Goal: Task Accomplishment & Management: Complete application form

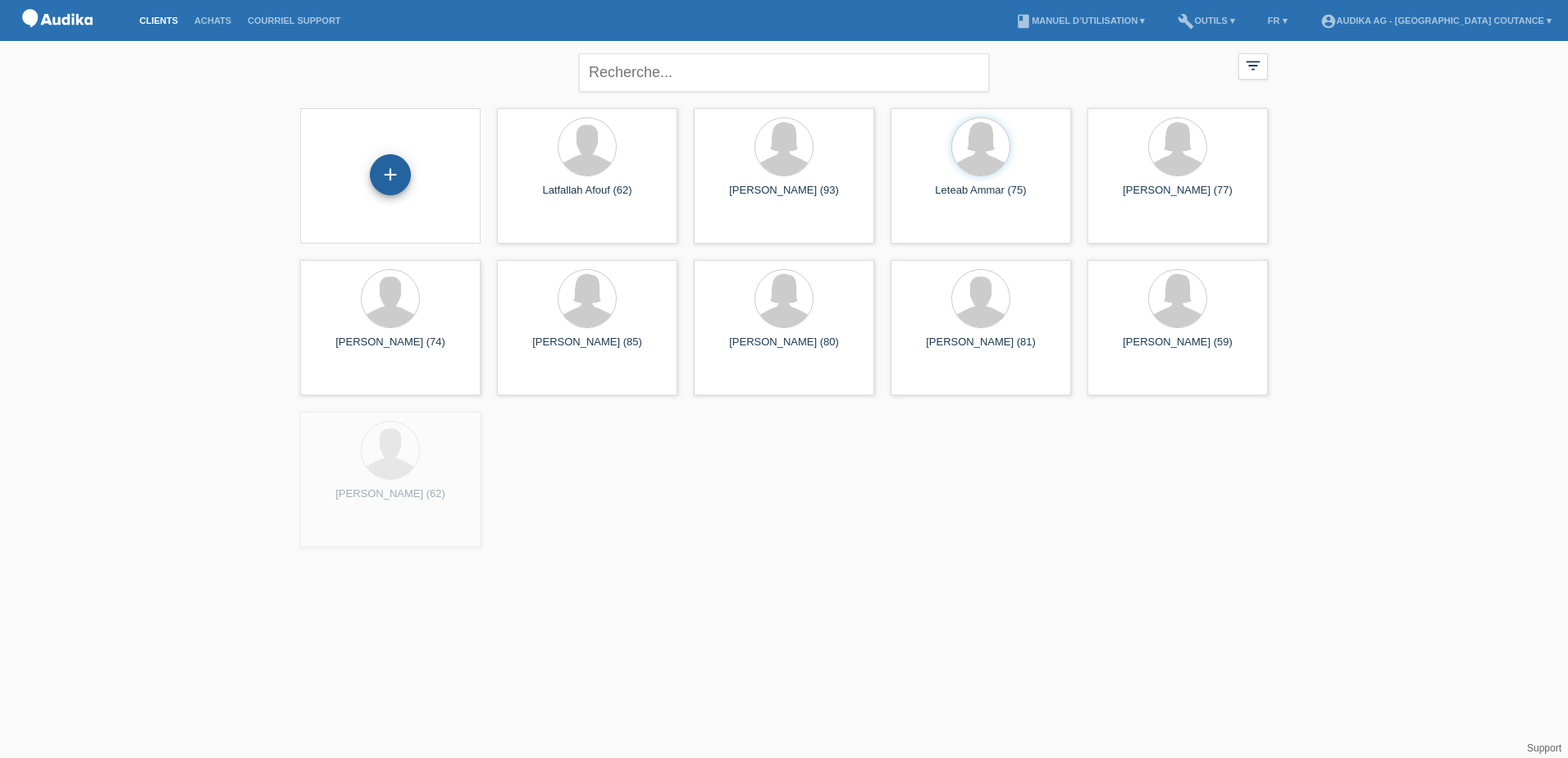
click at [394, 176] on div "+" at bounding box center [390, 174] width 41 height 41
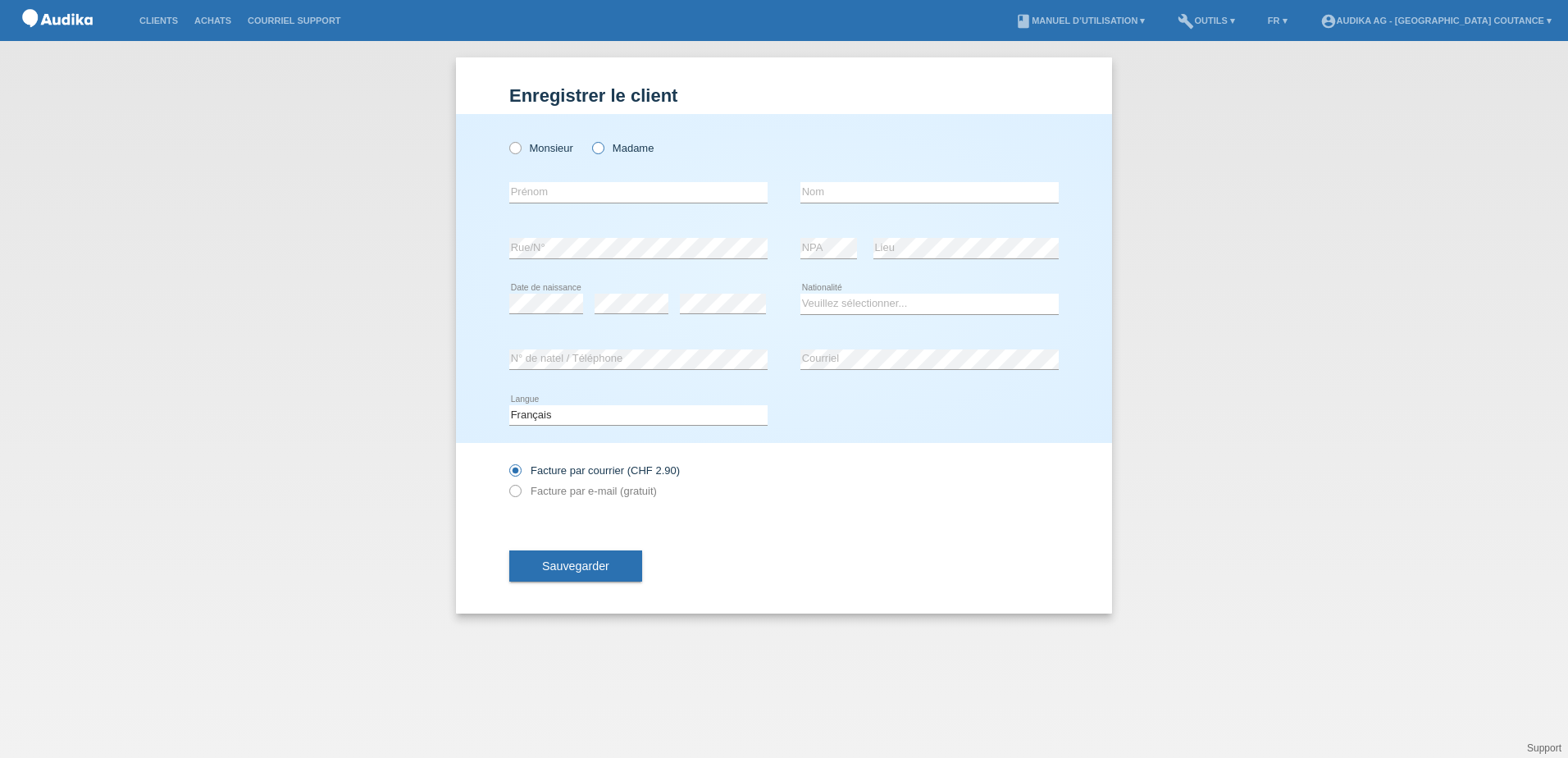
click at [589, 139] on icon at bounding box center [589, 139] width 0 height 0
click at [600, 146] on input "Madame" at bounding box center [597, 147] width 10 height 10
radio input "true"
paste input "[PERSON_NAME]"
type input "[PERSON_NAME]"
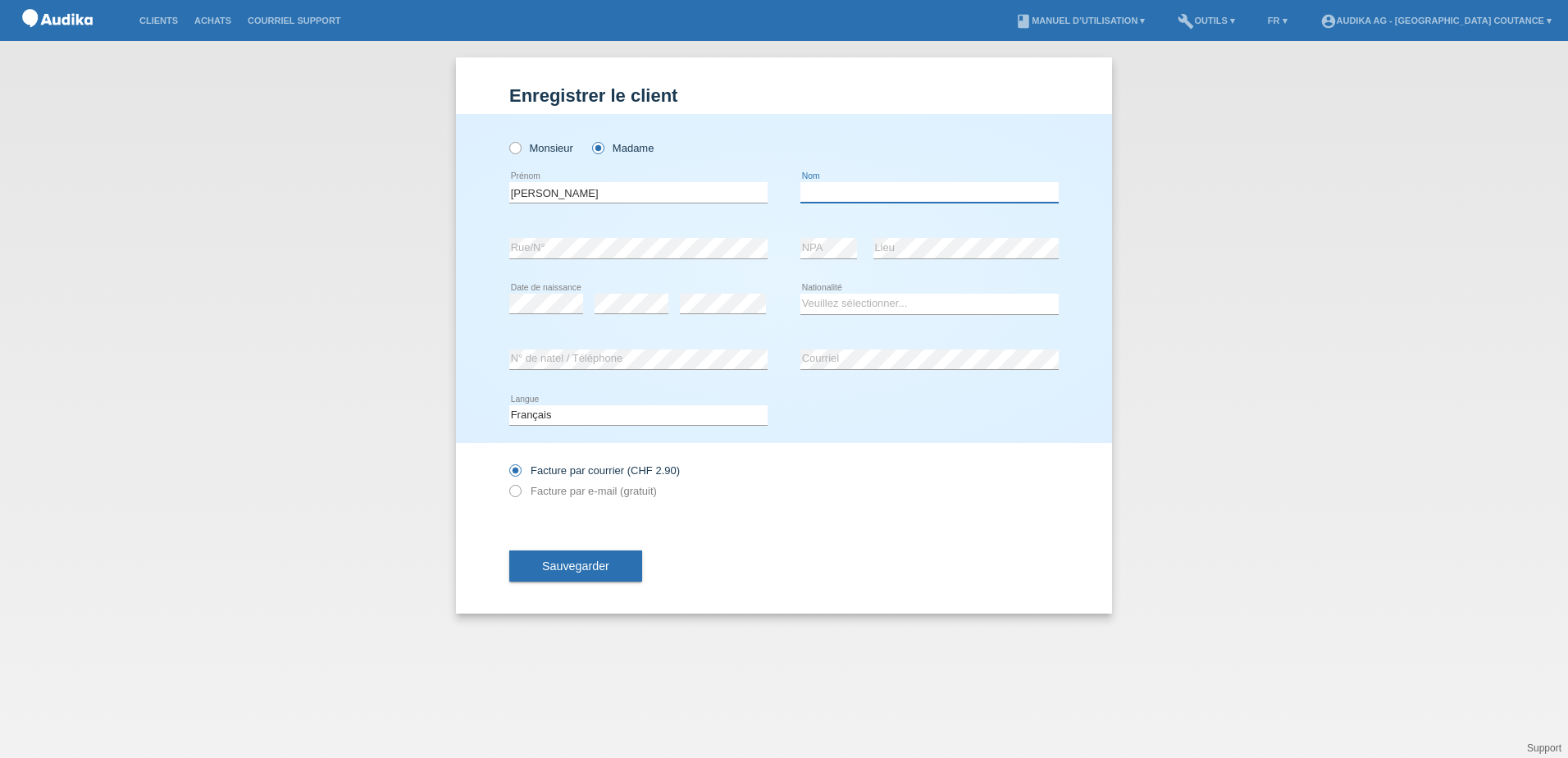
paste input "[PERSON_NAME]"
type input "[PERSON_NAME]"
drag, startPoint x: 853, startPoint y: 302, endPoint x: 853, endPoint y: 312, distance: 10.0
click at [853, 302] on select "Veuillez sélectionner... Suisse Allemagne Autriche Liechtenstein ------------ A…" at bounding box center [929, 303] width 258 height 20
select select "CH"
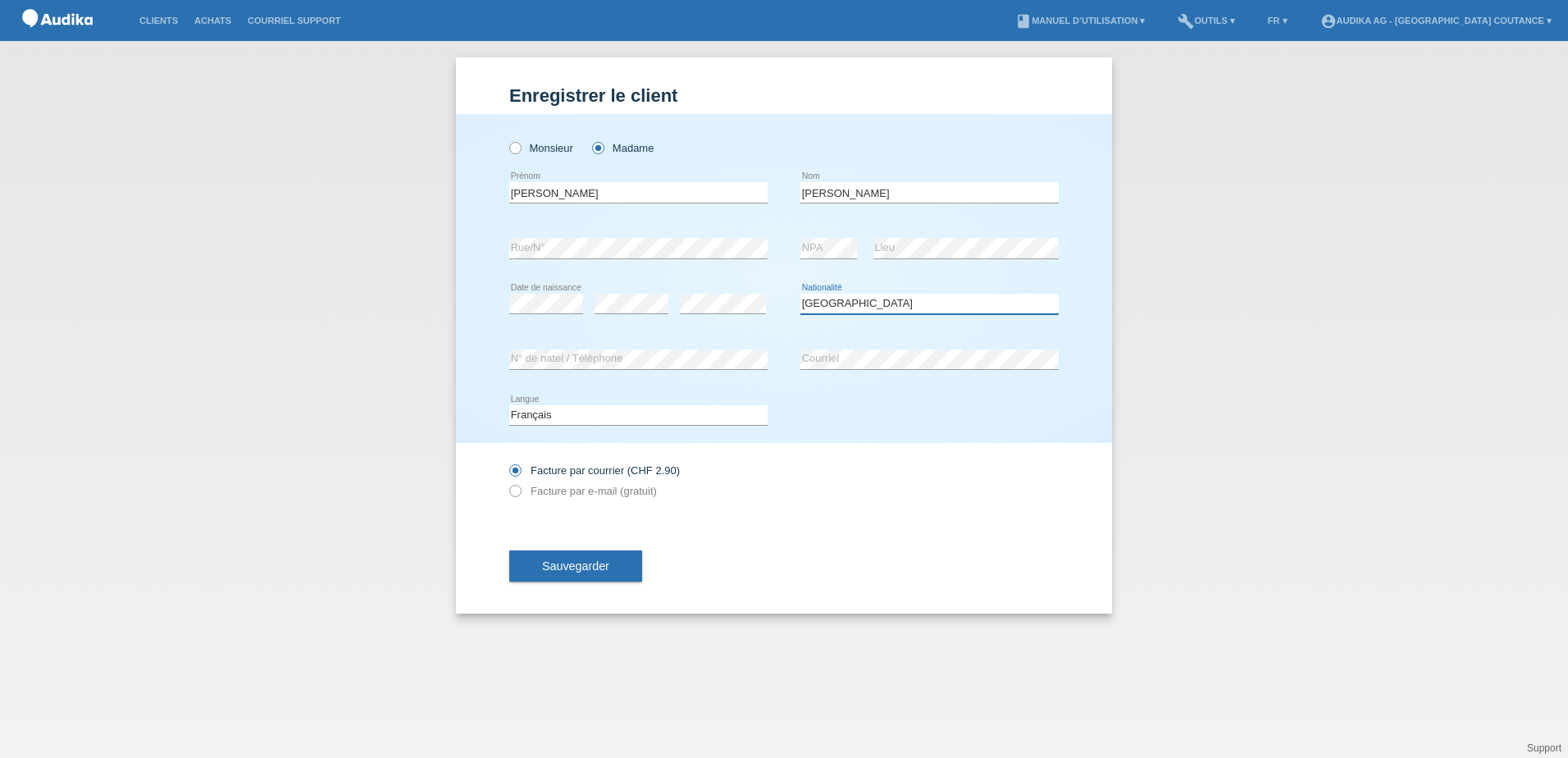
click at [800, 294] on select "Veuillez sélectionner... Suisse Allemagne Autriche Liechtenstein ------------ A…" at bounding box center [929, 303] width 258 height 20
click at [811, 504] on div "Facture par courrier (CHF 2.90) Facture par e-mail (gratuit)" at bounding box center [784, 480] width 549 height 75
click at [617, 495] on label "Facture par e-mail (gratuit)" at bounding box center [582, 490] width 148 height 12
click at [520, 495] on input "Facture par e-mail (gratuit)" at bounding box center [514, 494] width 10 height 20
radio input "true"
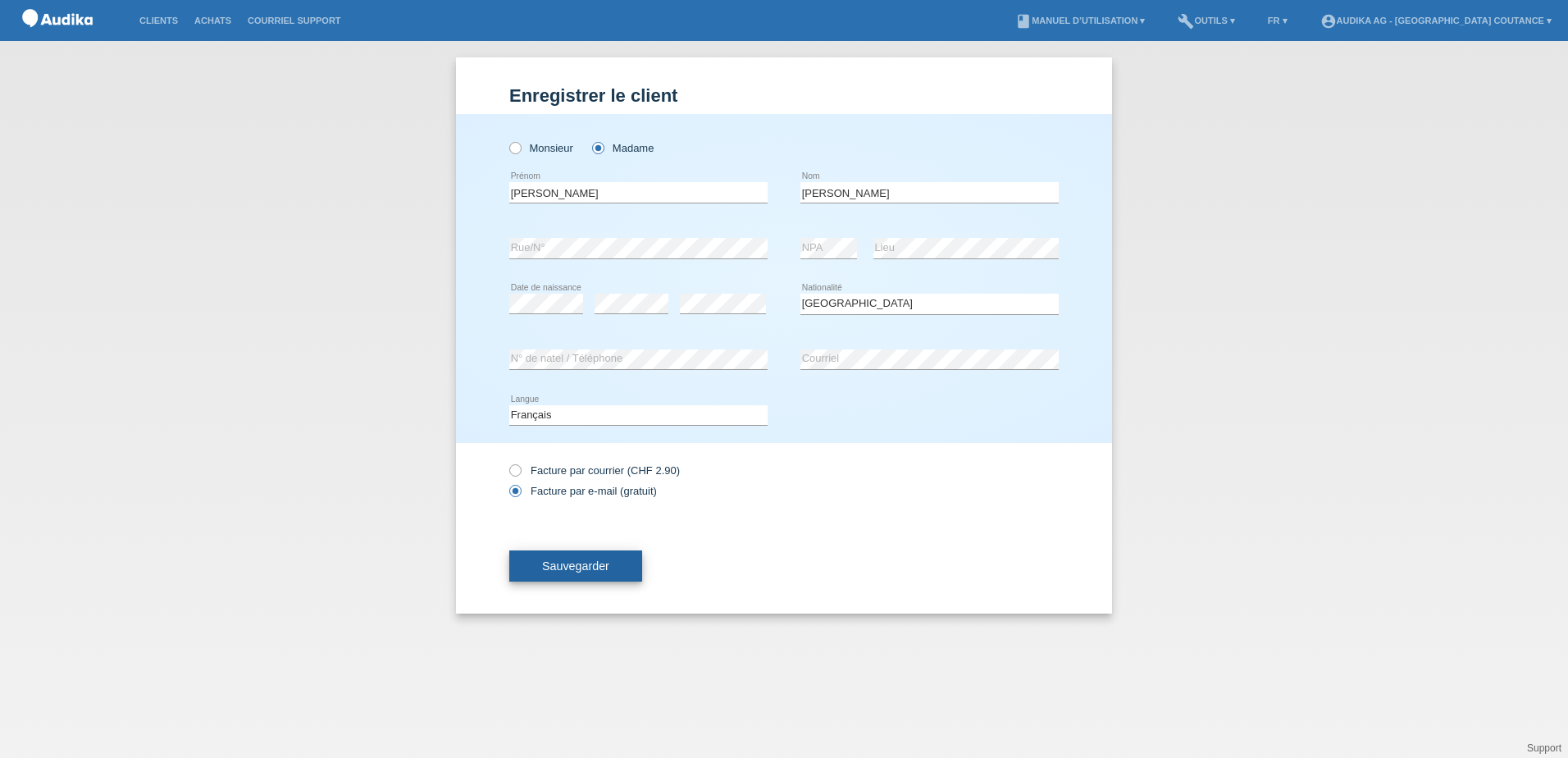
click at [605, 566] on span "Sauvegarder" at bounding box center [575, 566] width 67 height 13
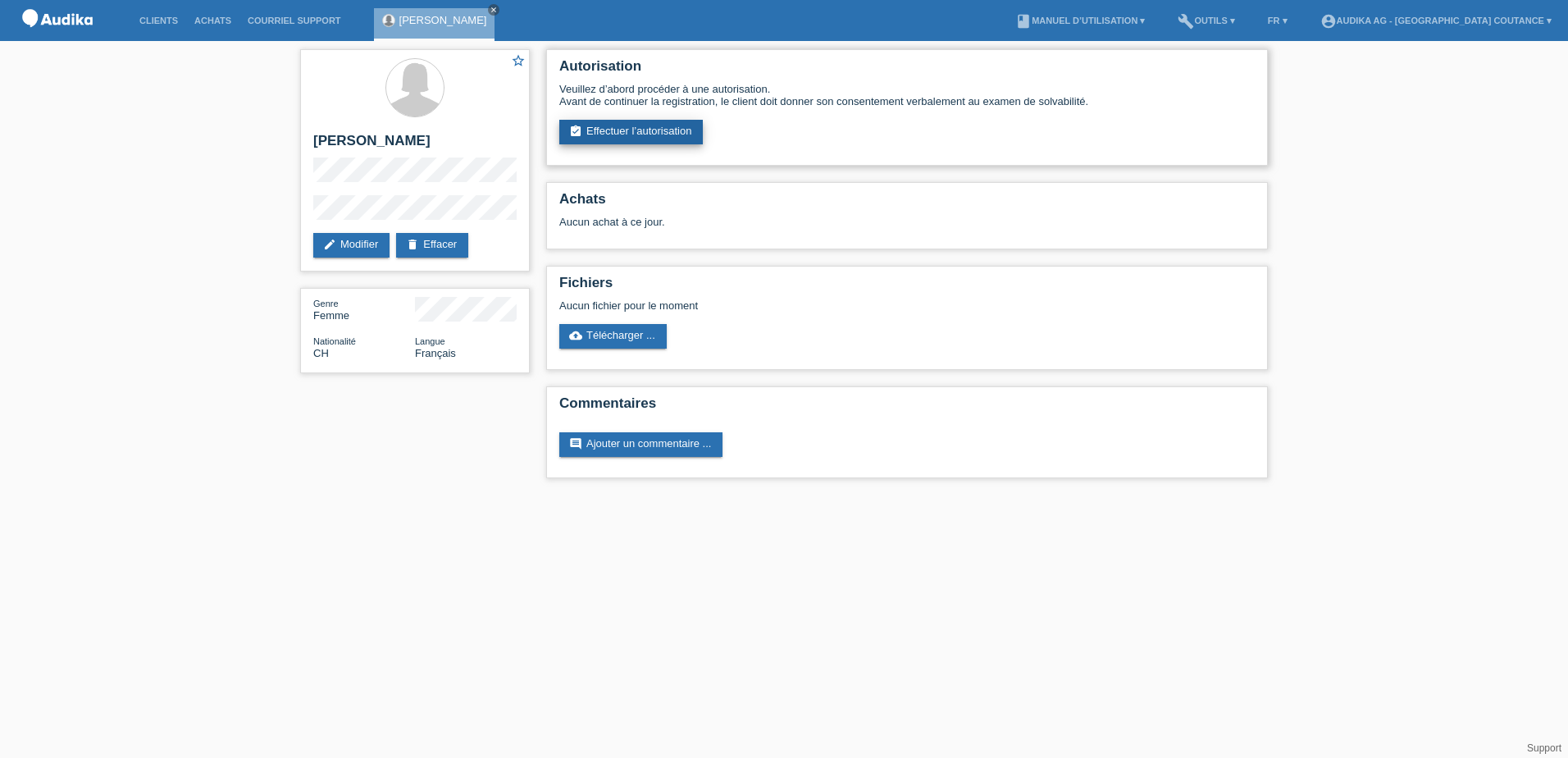
click at [632, 135] on link "assignment_turned_in Effectuer l’autorisation" at bounding box center [631, 132] width 143 height 24
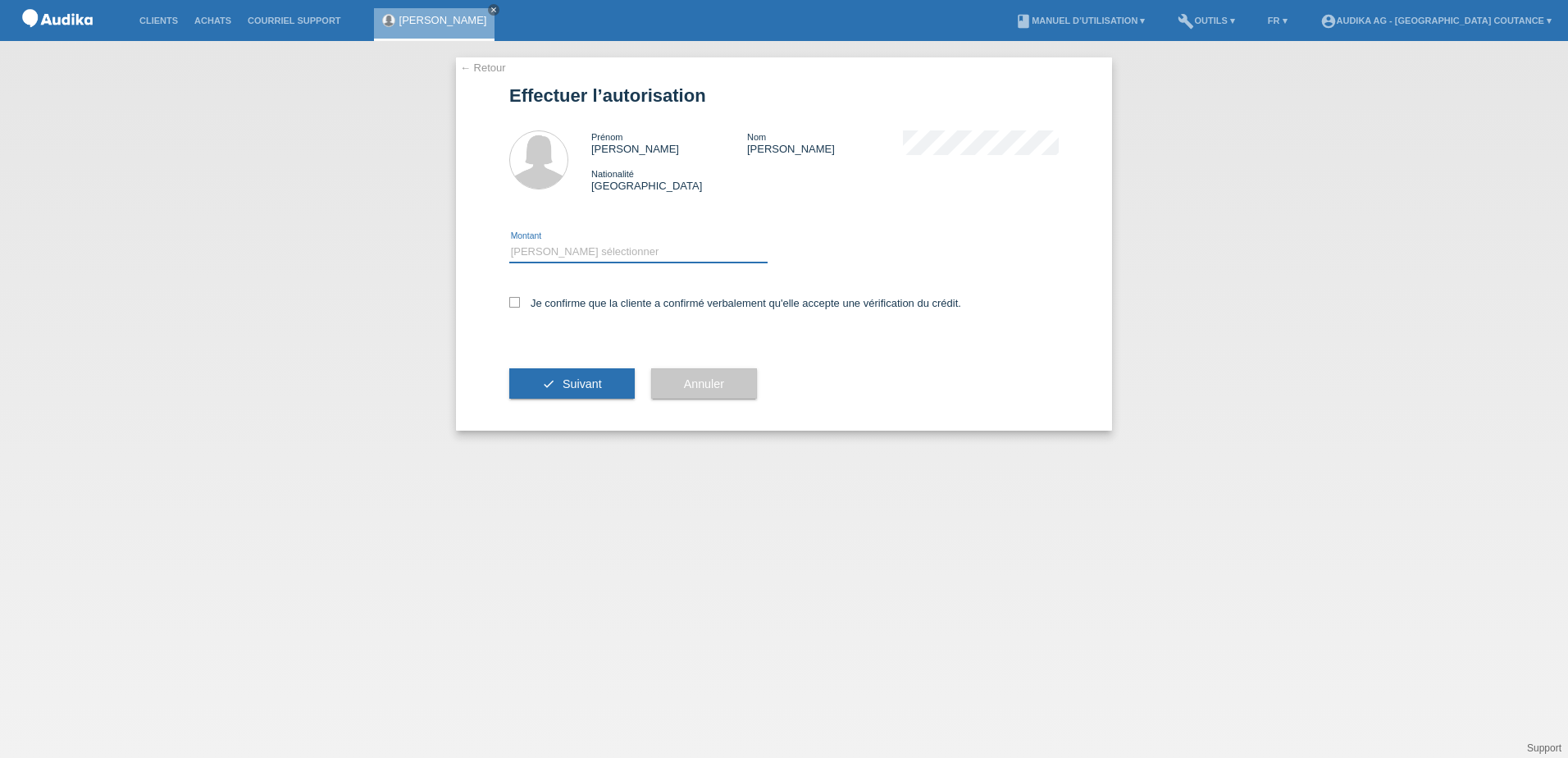
click at [548, 249] on select "Veuillez sélectionner CHF 1.00 - CHF 499.00 CHF 500.00 - CHF 1'999.00 CHF 2'000…" at bounding box center [638, 252] width 258 height 20
select select "3"
click at [509, 242] on select "Veuillez sélectionner CHF 1.00 - CHF 499.00 CHF 500.00 - CHF 1'999.00 CHF 2'000…" at bounding box center [638, 252] width 258 height 20
click at [525, 309] on div "Je confirme que la cliente a confirmé verbalement qu'elle accepte une vérificat…" at bounding box center [784, 309] width 549 height 56
click at [517, 299] on icon at bounding box center [514, 303] width 10 height 10
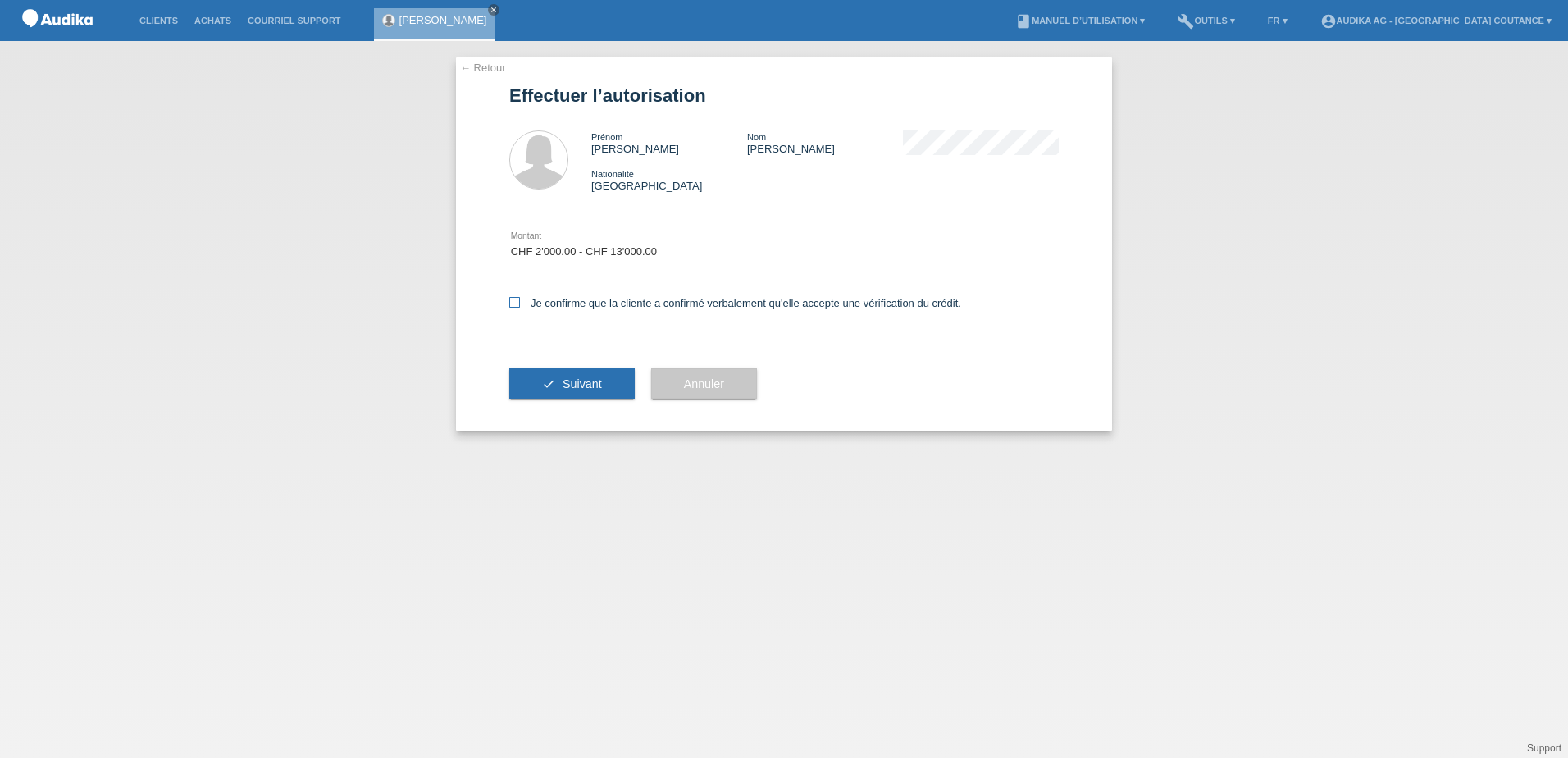
click at [517, 299] on input "Je confirme que la cliente a confirmé verbalement qu'elle accepte une vérificat…" at bounding box center [514, 303] width 10 height 10
checkbox input "true"
click at [589, 390] on span "Suivant" at bounding box center [582, 383] width 39 height 13
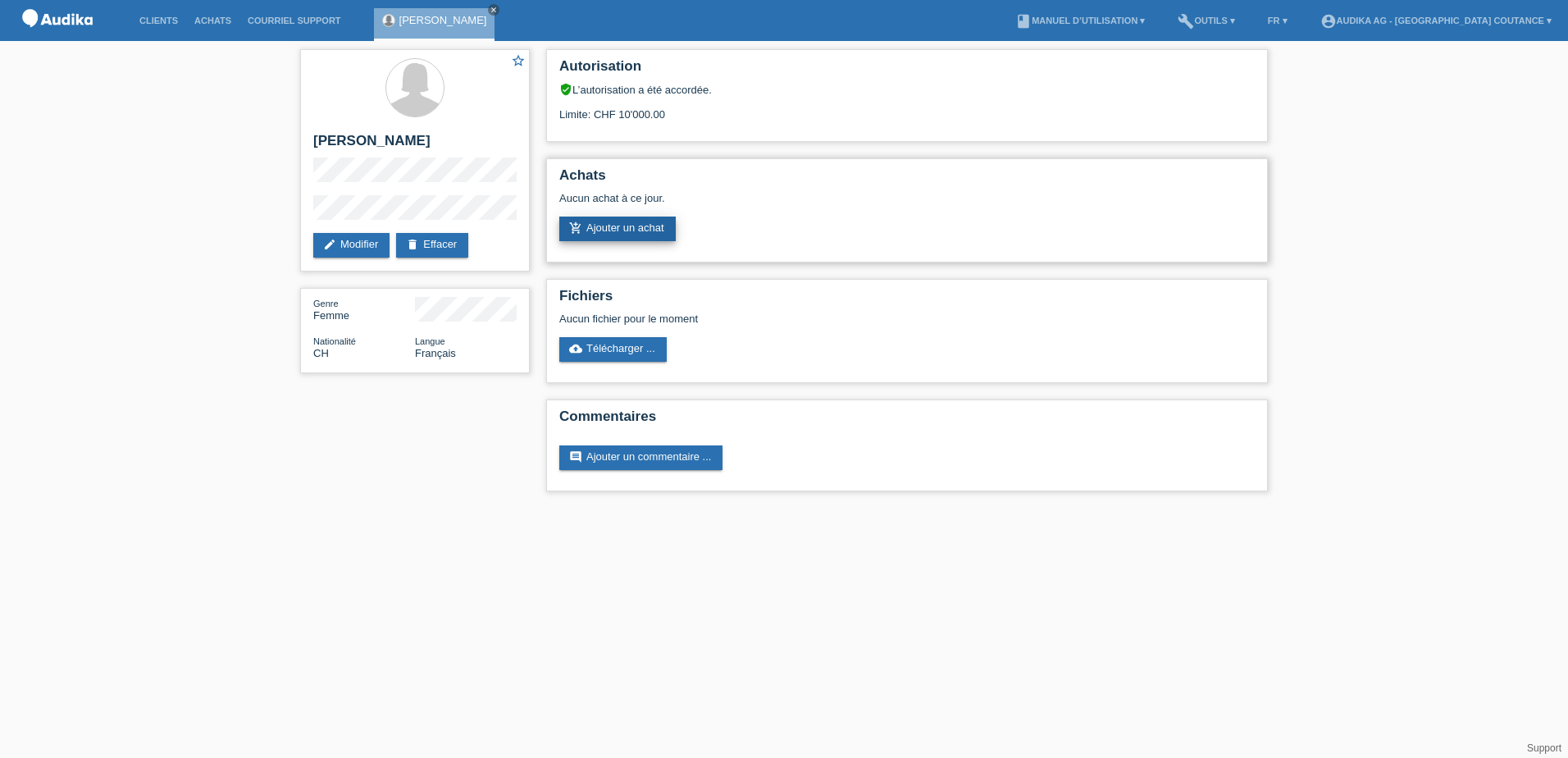
click at [654, 218] on link "add_shopping_cart Ajouter un achat" at bounding box center [617, 229] width 116 height 24
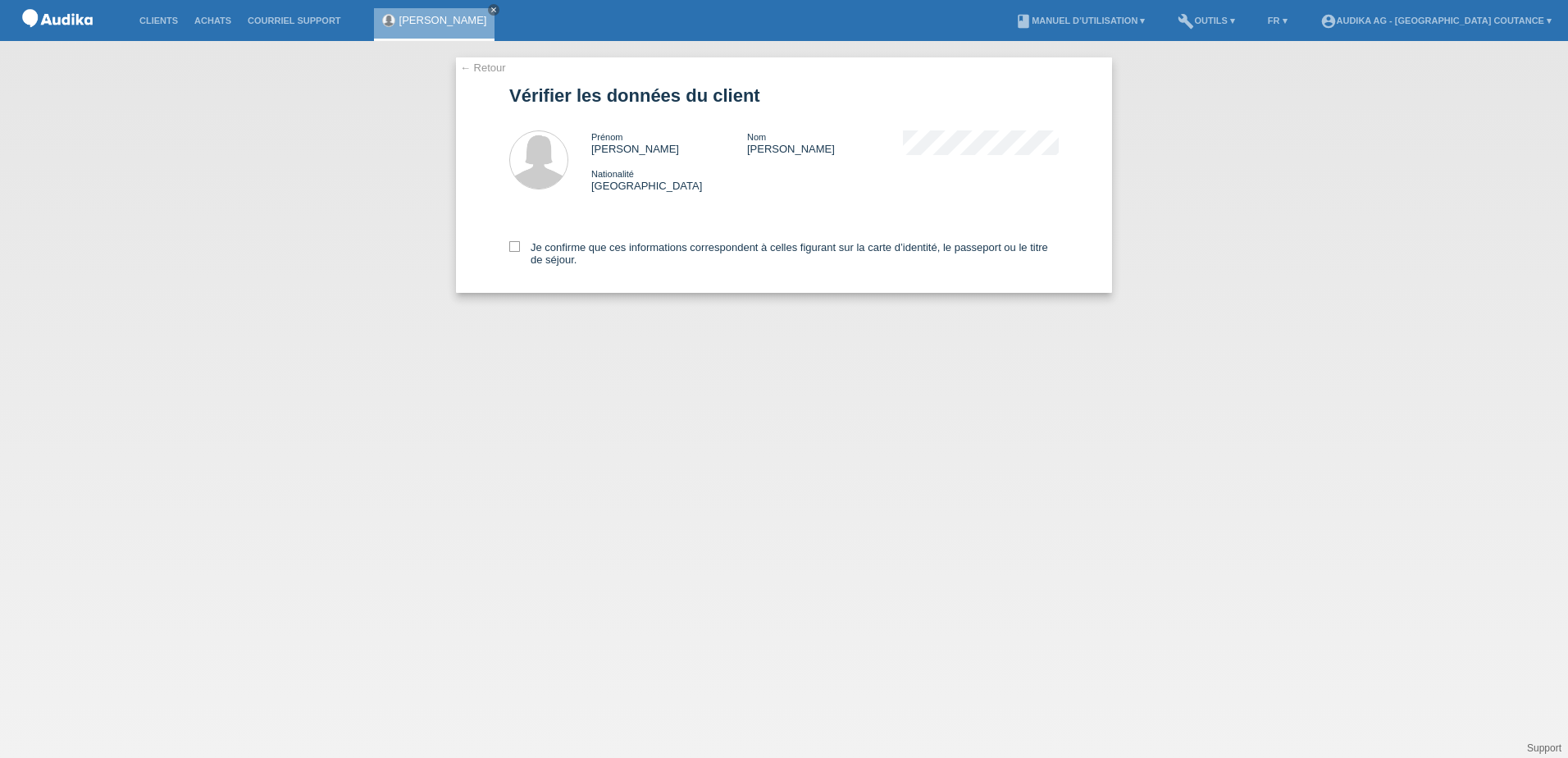
click at [507, 249] on div "← Retour Vérifier les données du client [PERSON_NAME] Nom [PERSON_NAME] Nationa…" at bounding box center [784, 175] width 656 height 235
click at [513, 247] on icon at bounding box center [514, 247] width 10 height 10
click at [513, 247] on input "Je confirme que ces informations correspondent à celles figurant sur la carte d…" at bounding box center [514, 247] width 10 height 10
checkbox input "true"
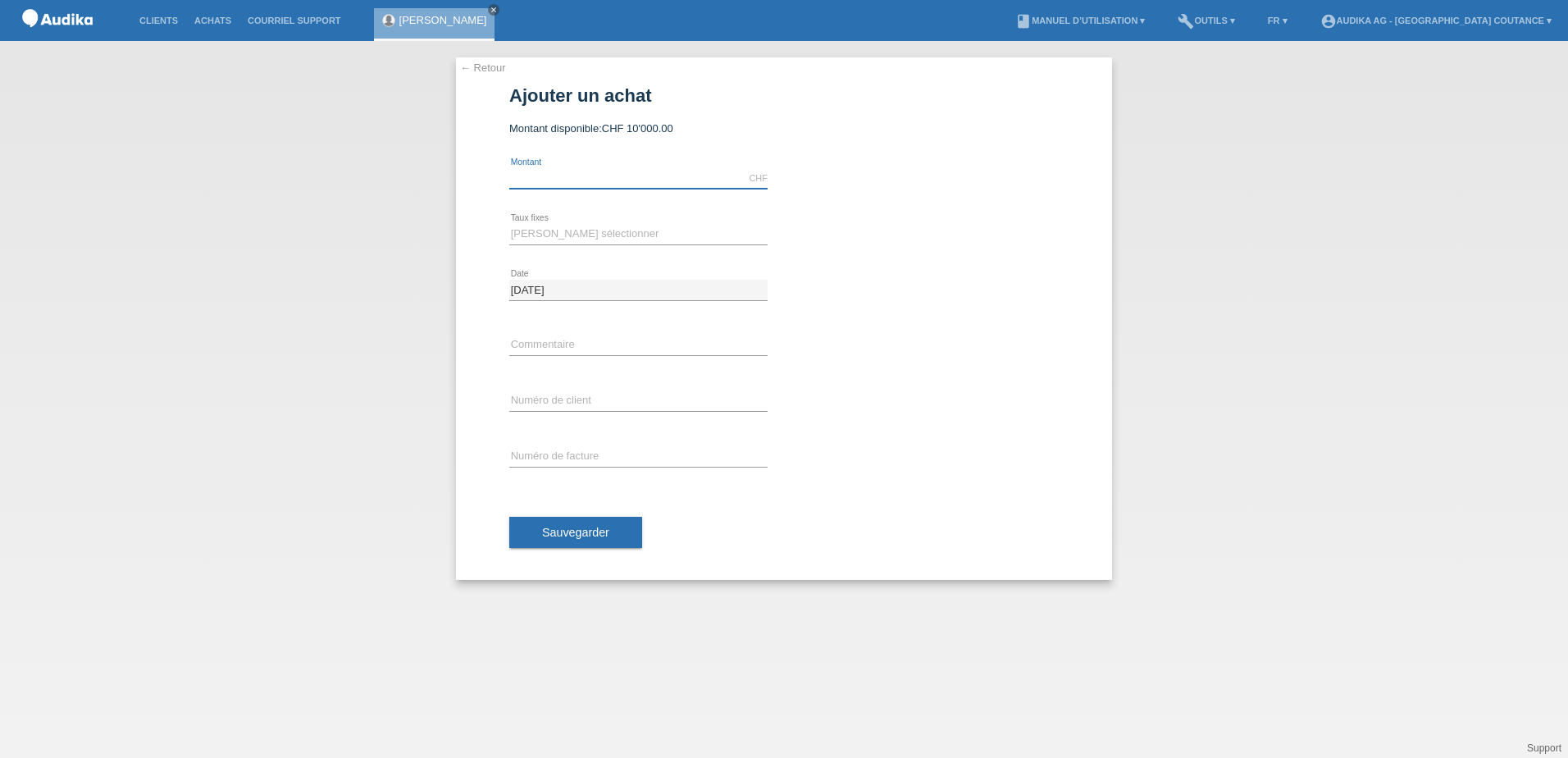
click at [552, 173] on input "text" at bounding box center [638, 177] width 258 height 20
type input "4434.00"
click at [580, 224] on select "Veuillez sélectionner 12 versements 24 versements" at bounding box center [638, 233] width 258 height 20
select select "177"
click at [509, 224] on select "Veuillez sélectionner 12 versements 24 versements" at bounding box center [638, 233] width 258 height 20
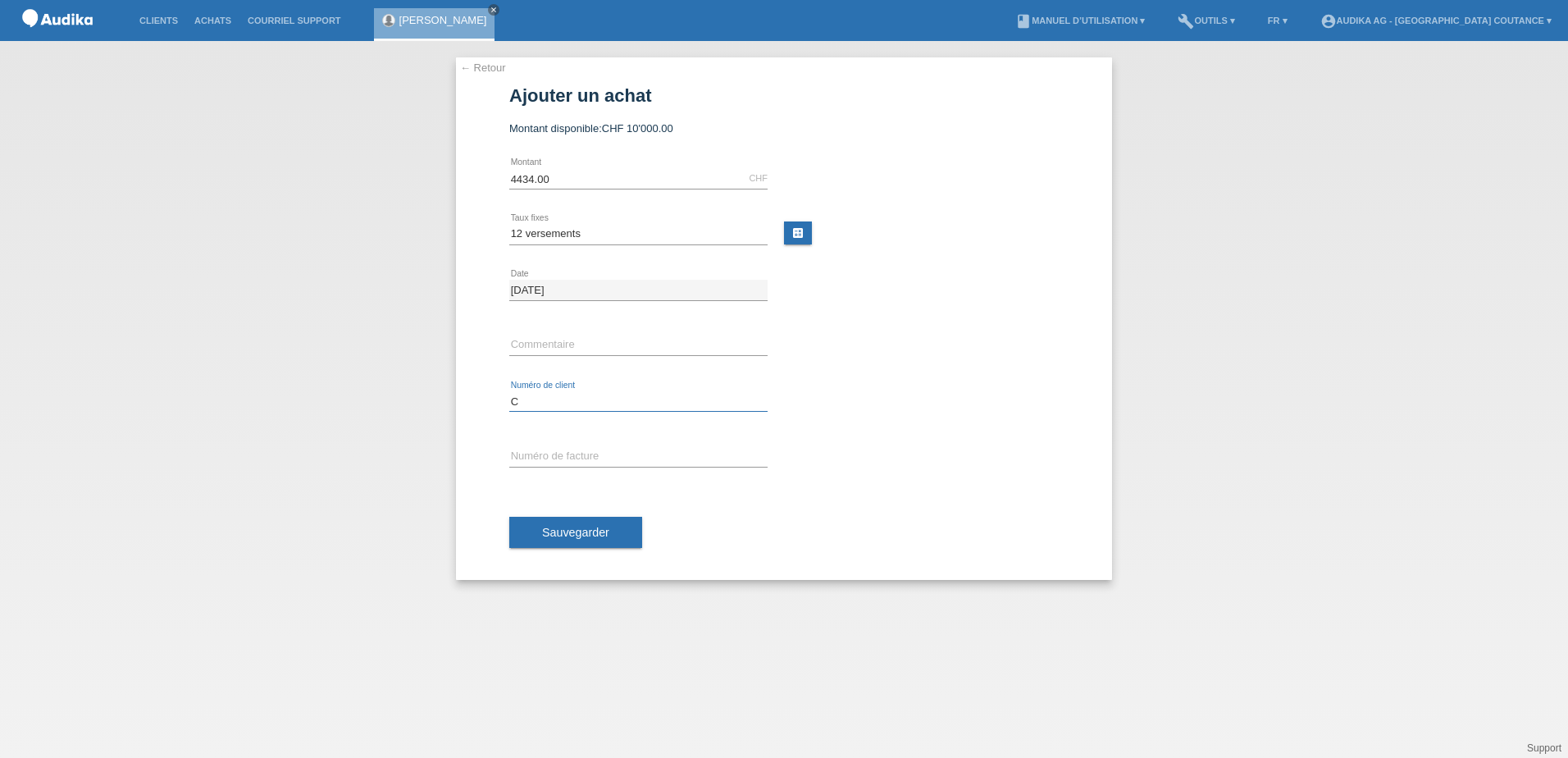
paste input "1197775"
type input "C1197775"
click at [567, 451] on input "SOI" at bounding box center [638, 456] width 258 height 20
type input "SOI000448875"
click at [568, 517] on button "Sauvegarder" at bounding box center [575, 532] width 133 height 31
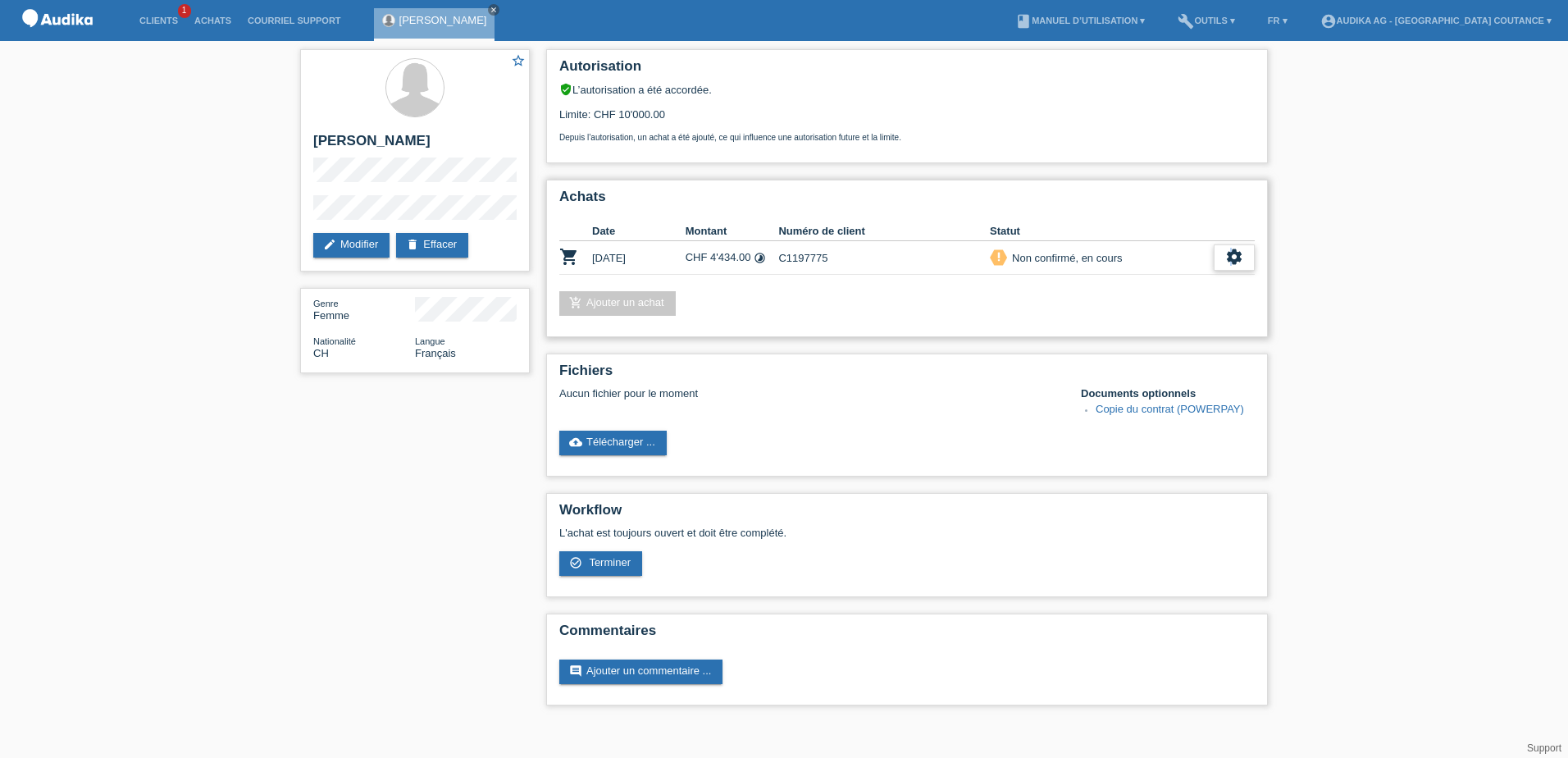
click at [1231, 260] on icon "settings" at bounding box center [1234, 256] width 18 height 18
drag, startPoint x: 1231, startPoint y: 260, endPoint x: 1125, endPoint y: 333, distance: 128.7
click at [1125, 333] on span "Terminer" at bounding box center [1119, 332] width 46 height 20
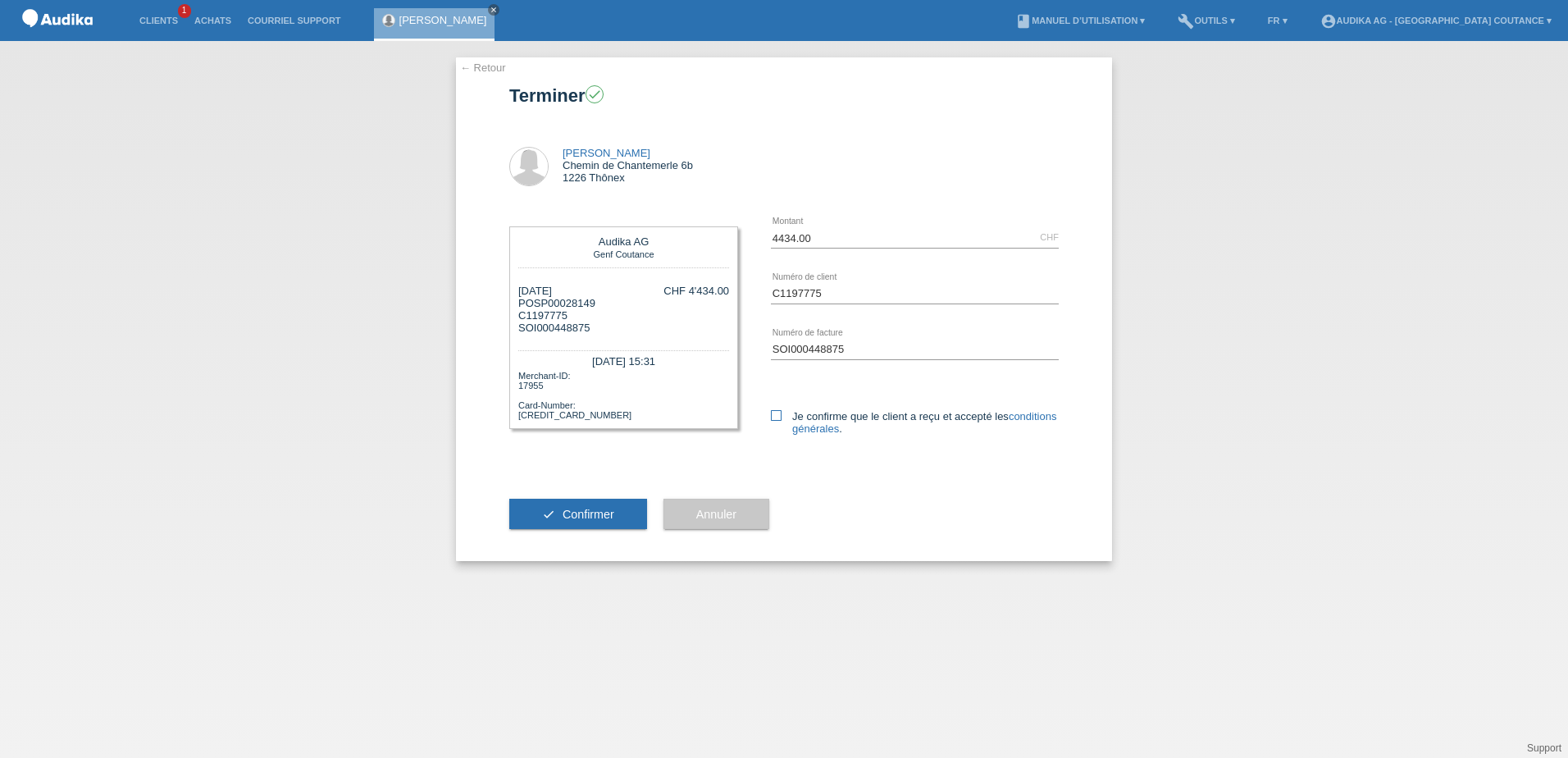
click at [778, 414] on icon at bounding box center [777, 415] width 10 height 10
click at [778, 414] on input "Je confirme que le client a reçu et accepté les conditions générales ." at bounding box center [777, 415] width 10 height 10
checkbox input "true"
click at [563, 504] on button "check Confirmer" at bounding box center [578, 514] width 138 height 31
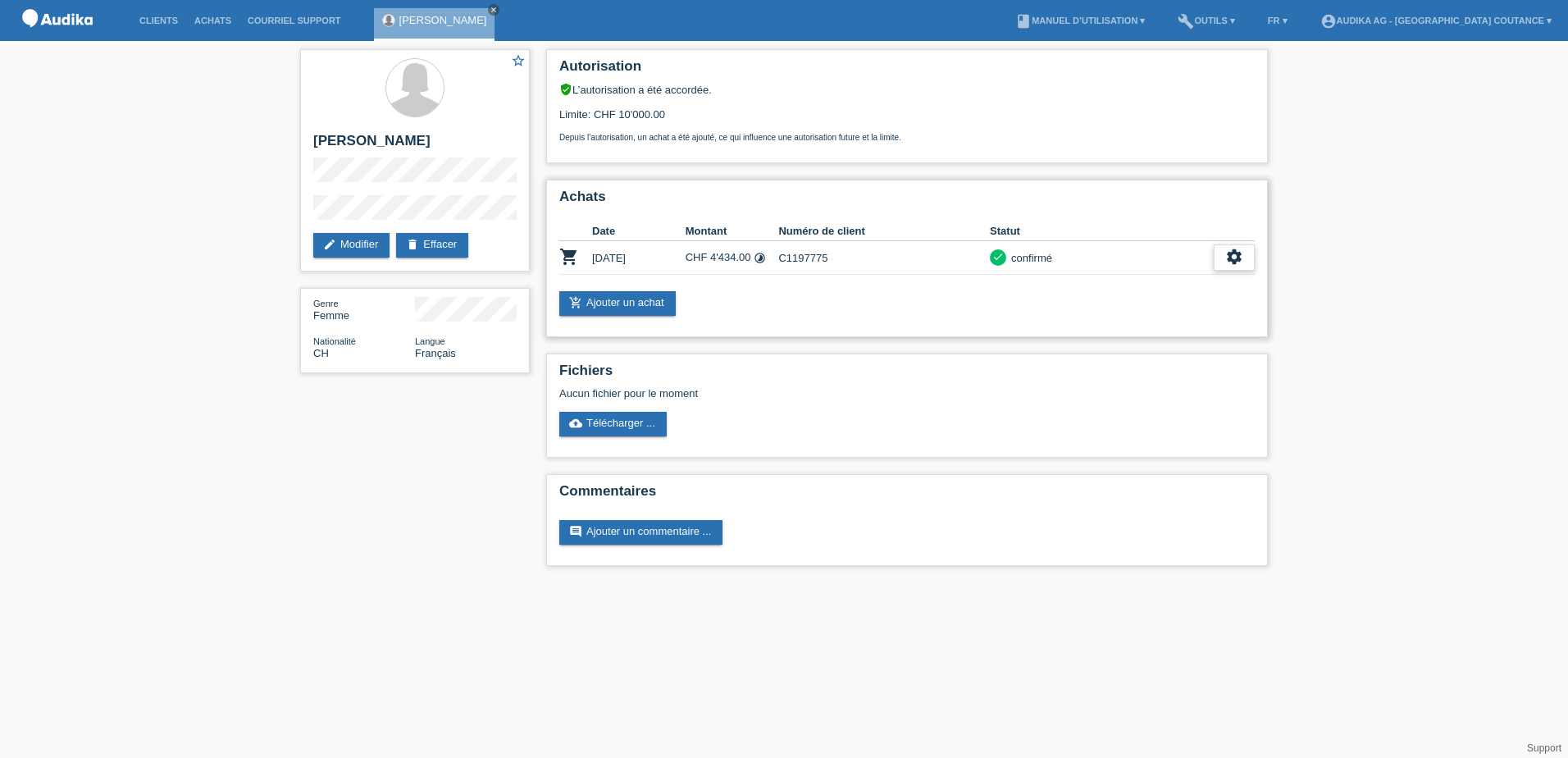
click at [1230, 258] on icon "settings" at bounding box center [1234, 256] width 18 height 18
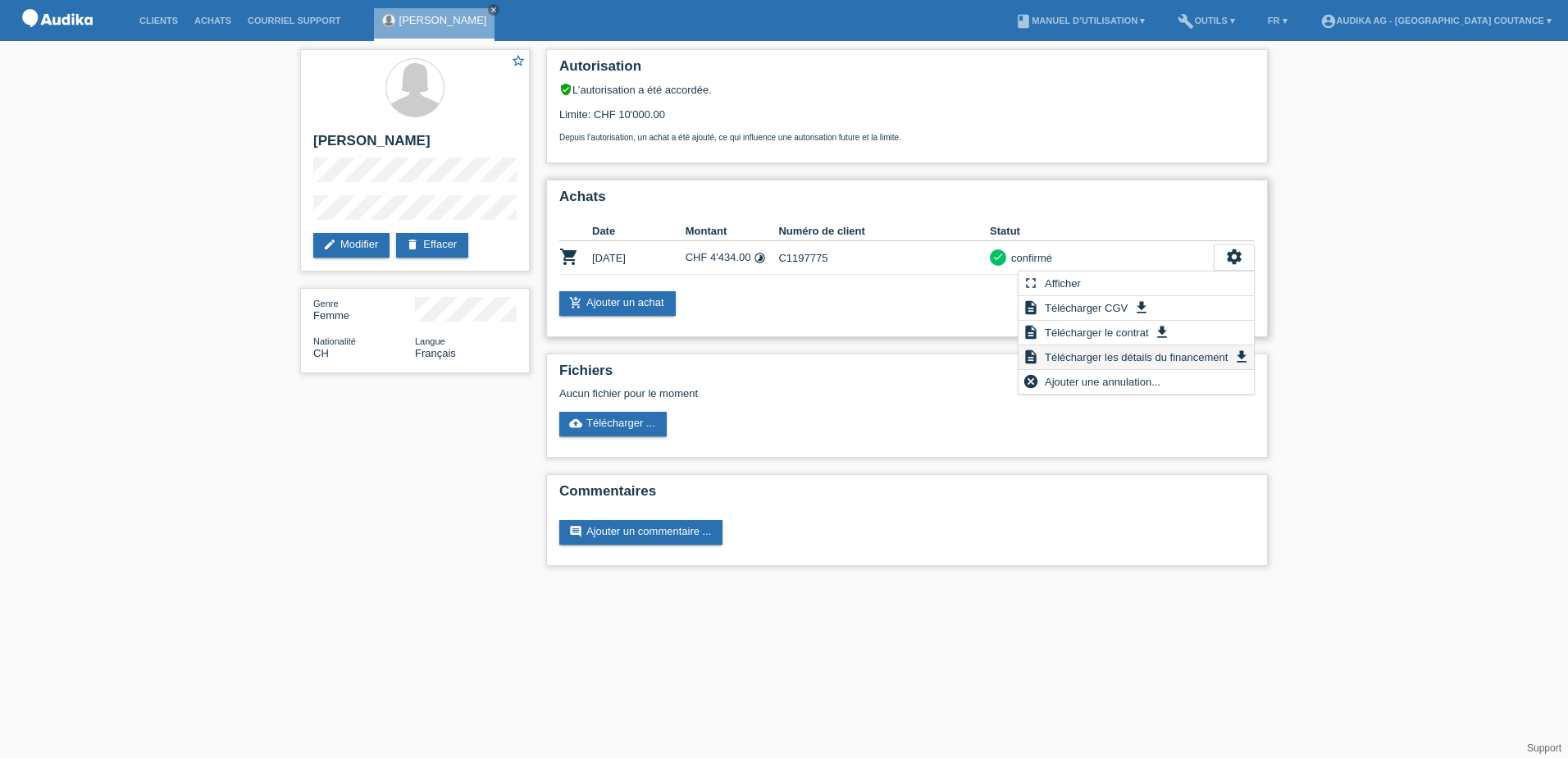
click at [1111, 356] on span "Télécharger les détails du financement" at bounding box center [1136, 357] width 188 height 20
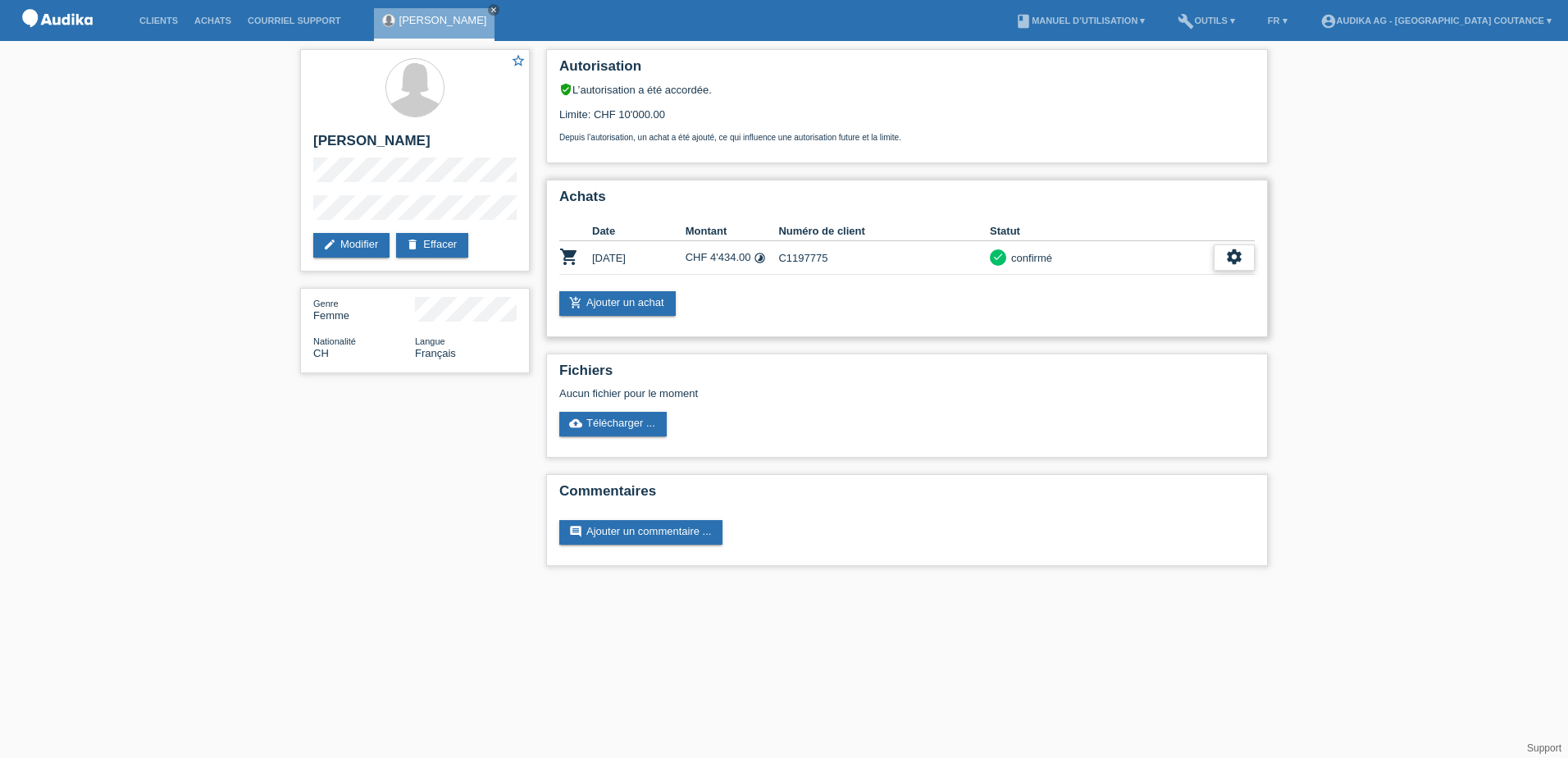
click at [1238, 263] on icon "settings" at bounding box center [1234, 256] width 18 height 18
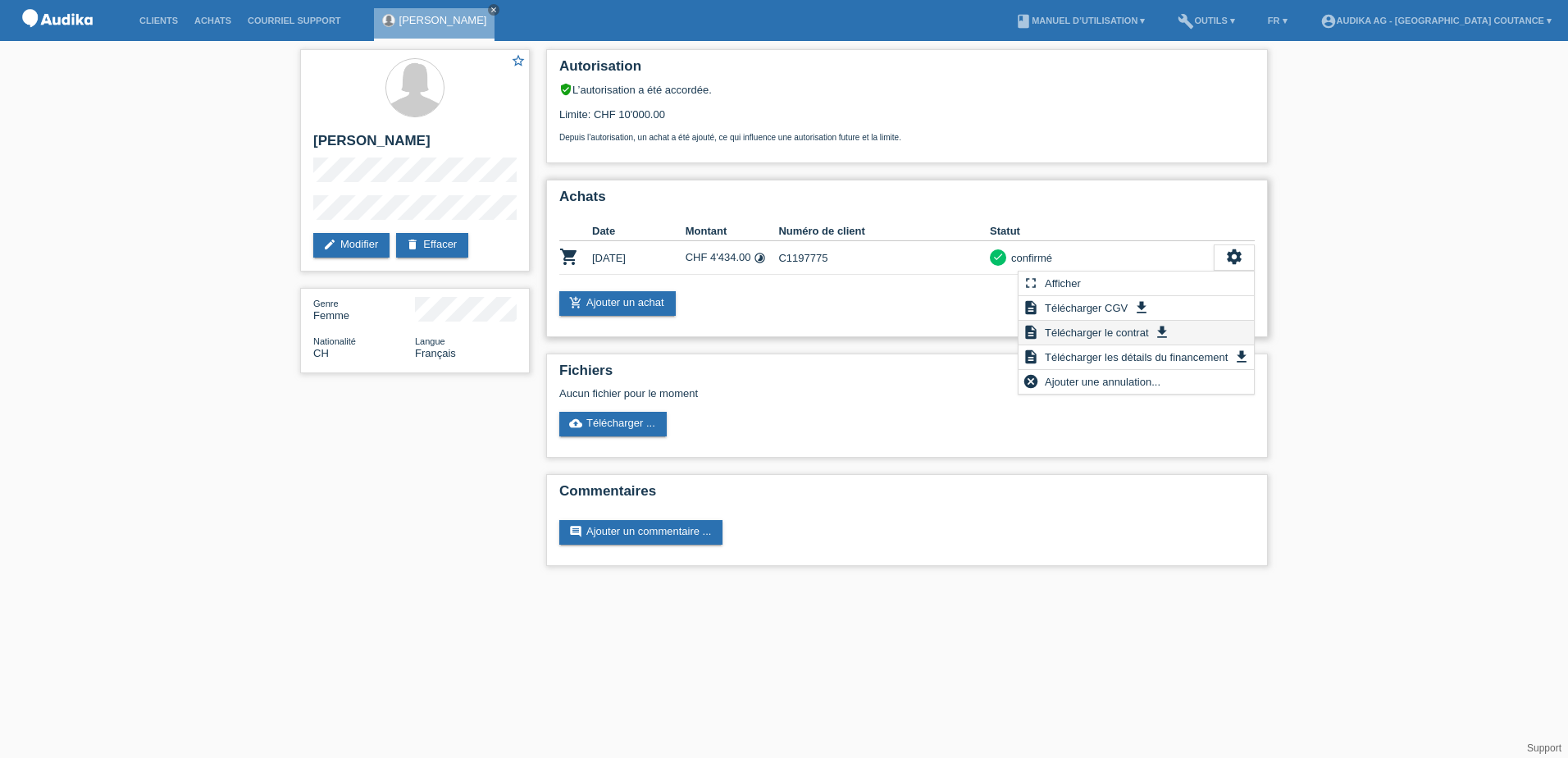
click at [1119, 333] on span "Télécharger le contrat" at bounding box center [1097, 332] width 108 height 20
